Goal: Transaction & Acquisition: Purchase product/service

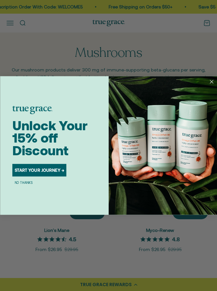
click at [213, 81] on circle "Close dialog" at bounding box center [211, 81] width 7 height 7
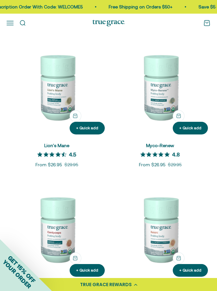
scroll to position [85, 0]
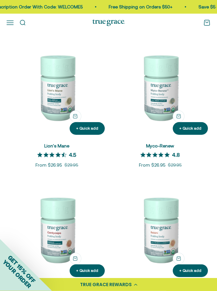
click at [47, 108] on img at bounding box center [57, 87] width 101 height 101
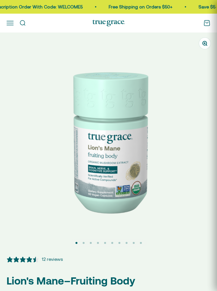
select select "3"
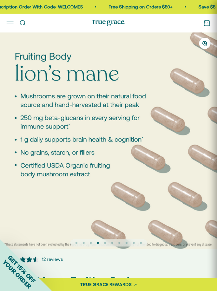
scroll to position [0, 653]
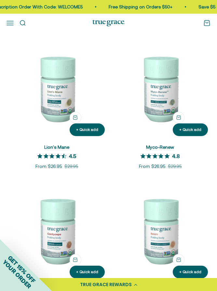
scroll to position [83, 0]
